Goal: Information Seeking & Learning: Check status

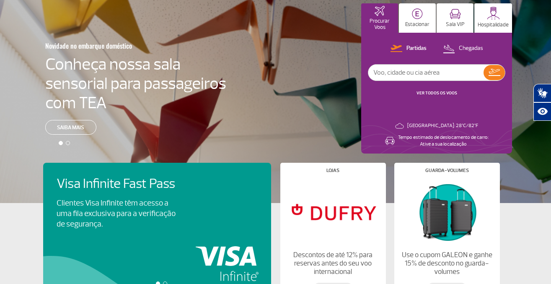
scroll to position [66, 0]
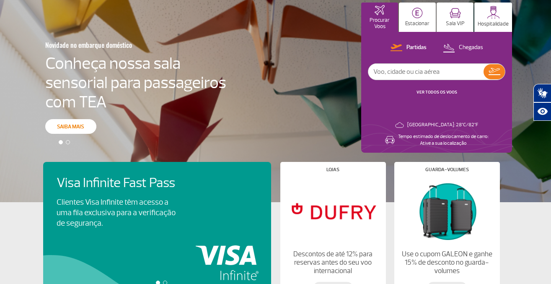
click at [83, 129] on link "Saiba mais" at bounding box center [70, 126] width 51 height 15
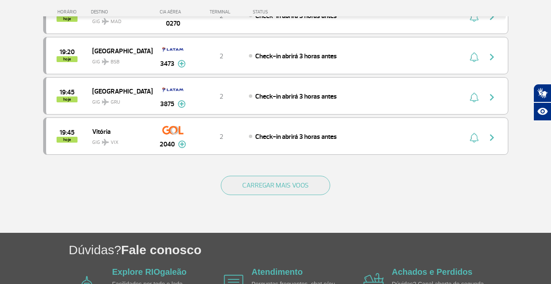
scroll to position [852, 0]
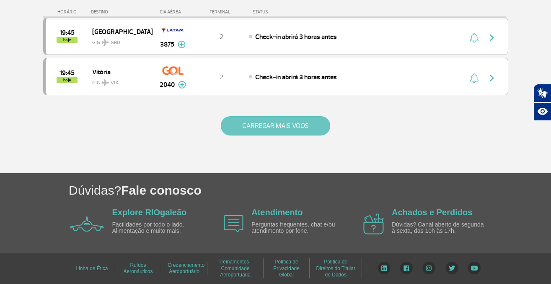
click at [306, 130] on button "CARREGAR MAIS VOOS" at bounding box center [275, 125] width 109 height 19
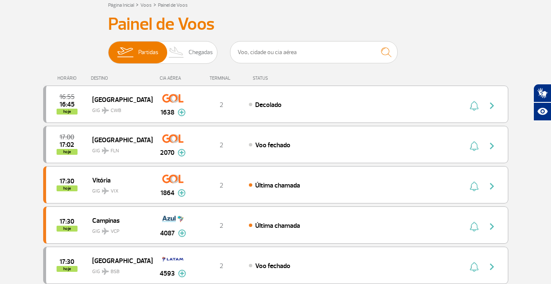
scroll to position [51, 0]
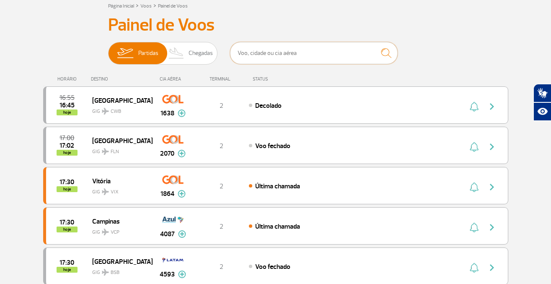
click at [356, 49] on input "text" at bounding box center [314, 53] width 168 height 22
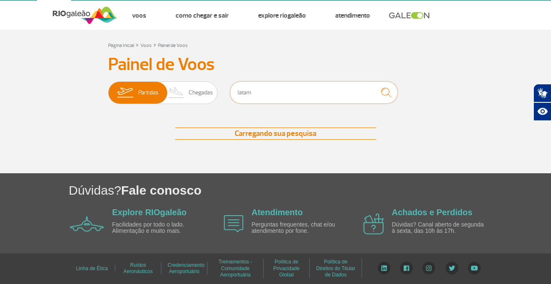
scroll to position [12, 0]
click at [306, 93] on input "latam" at bounding box center [314, 92] width 168 height 22
type input "sao paulo"
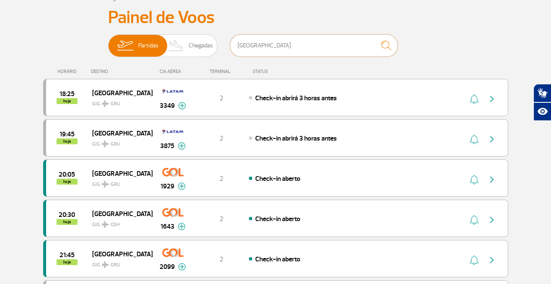
scroll to position [66, 0]
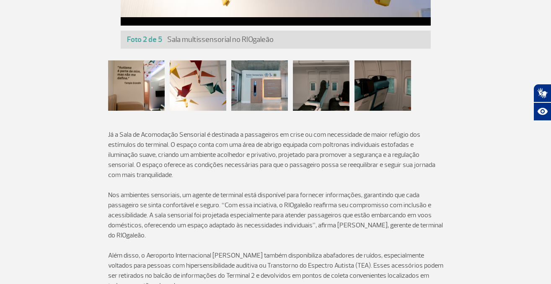
scroll to position [504, 0]
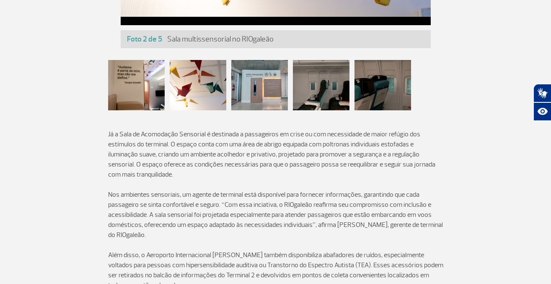
click at [202, 88] on div at bounding box center [198, 85] width 57 height 50
click at [271, 94] on div at bounding box center [259, 85] width 57 height 50
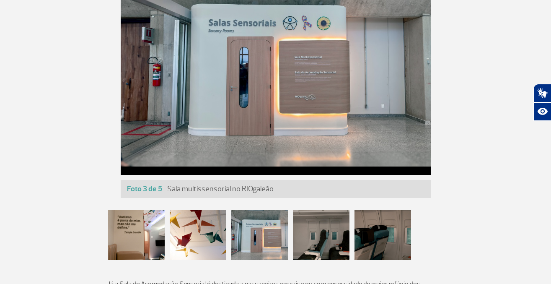
scroll to position [381, 0]
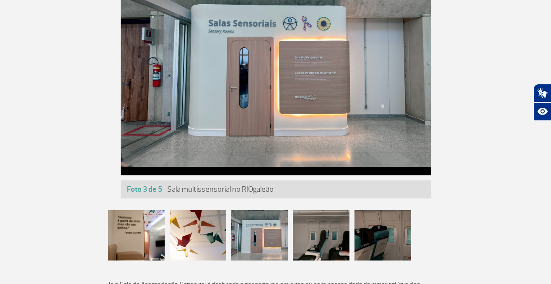
click at [309, 234] on div at bounding box center [321, 235] width 57 height 50
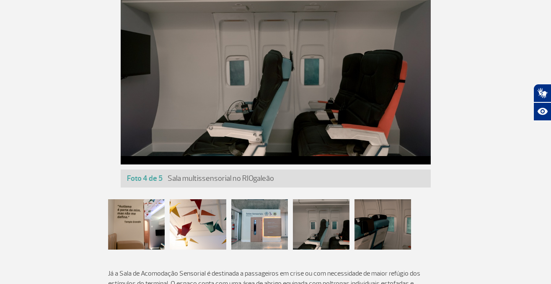
scroll to position [364, 0]
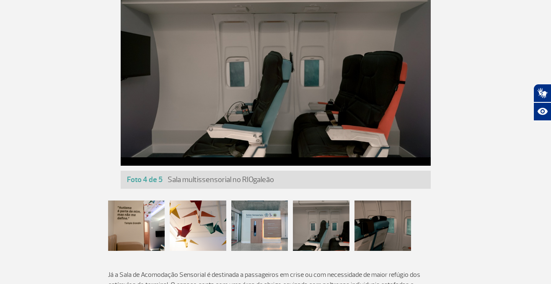
click at [376, 235] on div at bounding box center [383, 225] width 57 height 50
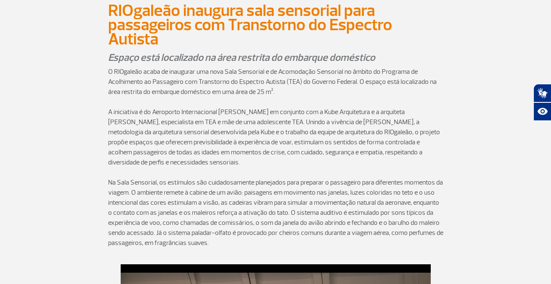
scroll to position [0, 0]
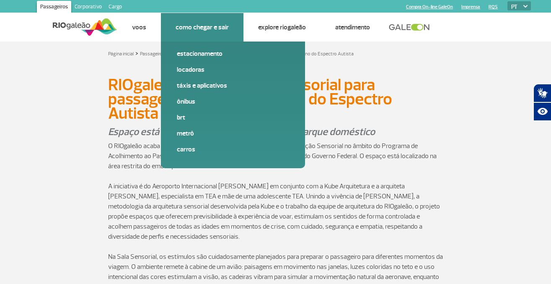
click at [200, 29] on link "Como chegar e sair" at bounding box center [202, 27] width 53 height 8
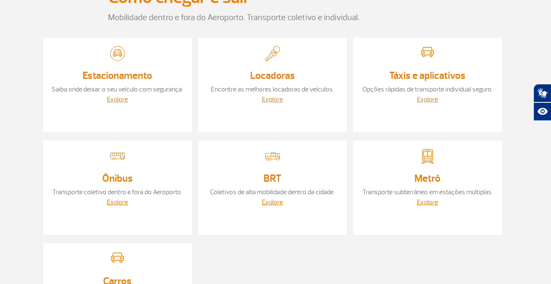
scroll to position [82, 0]
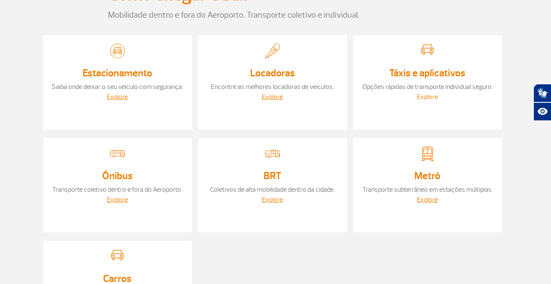
click at [432, 98] on link "Explore" at bounding box center [427, 97] width 21 height 8
